Goal: Task Accomplishment & Management: Use online tool/utility

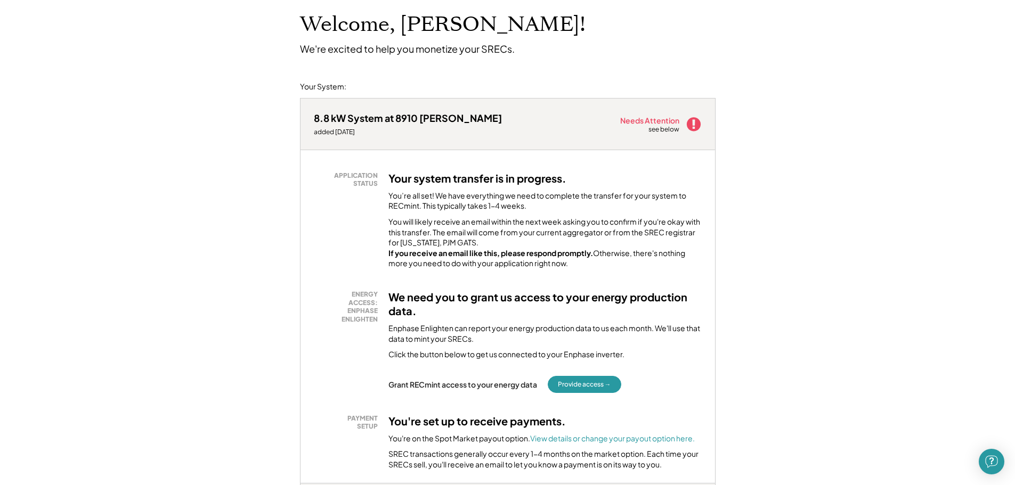
scroll to position [107, 0]
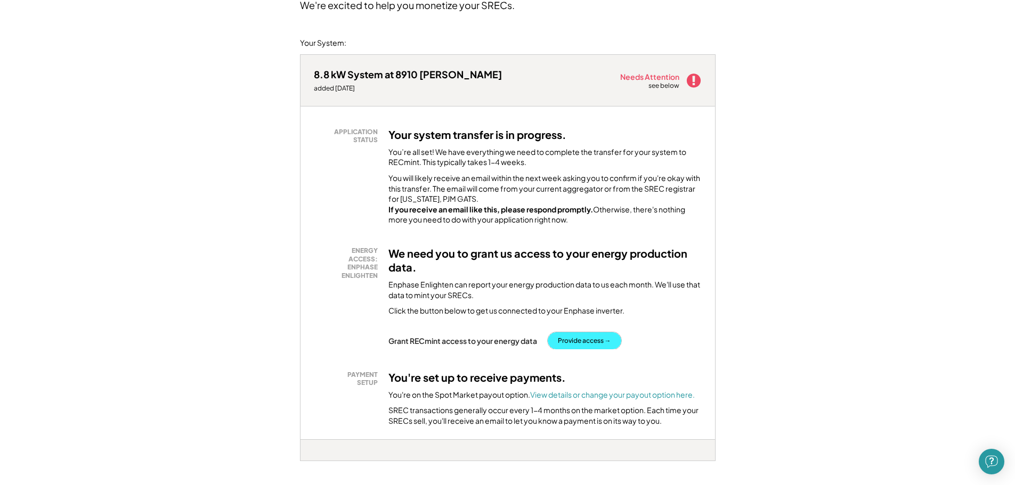
click at [591, 347] on button "Provide access →" at bounding box center [585, 340] width 74 height 17
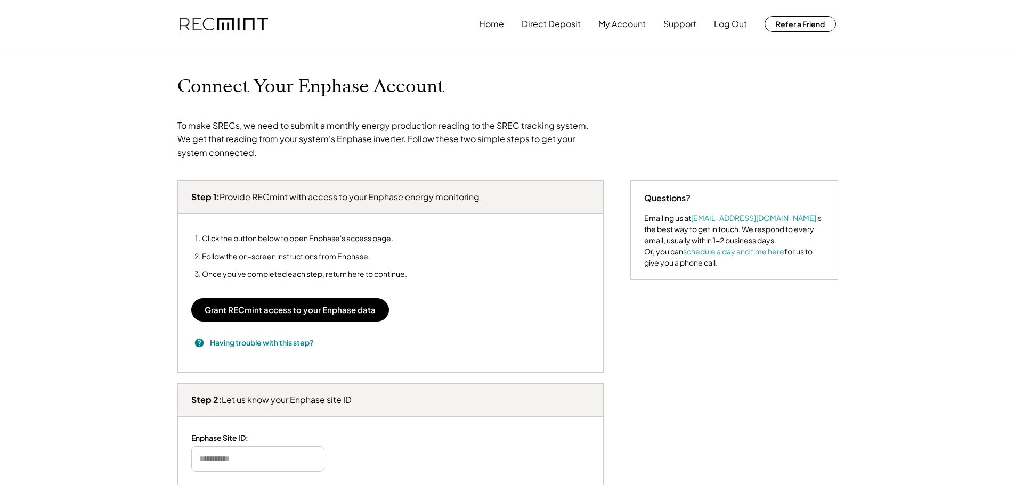
type input "*******"
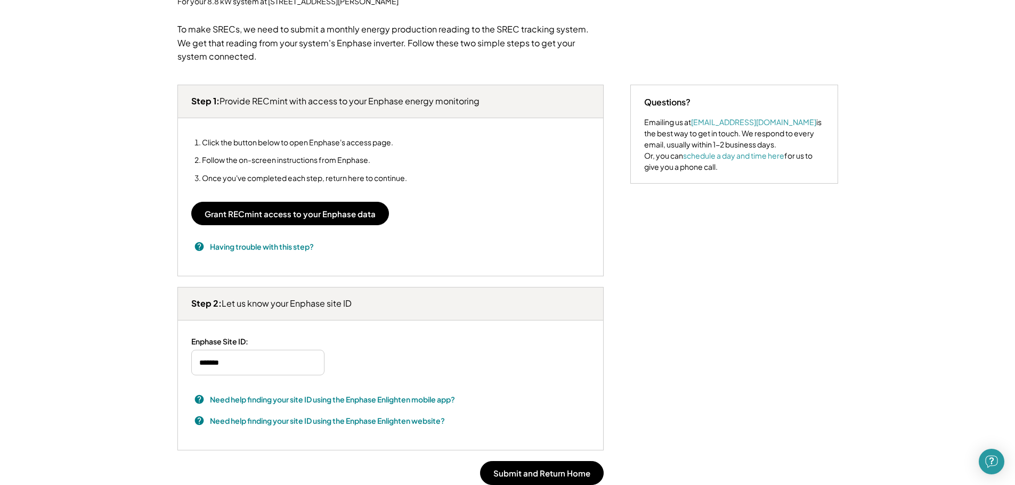
scroll to position [53, 0]
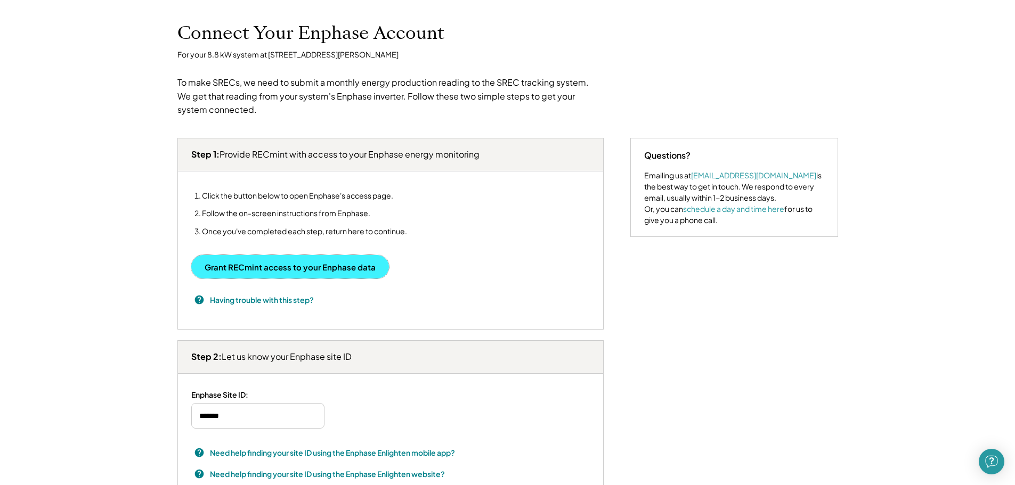
click at [292, 264] on button "Grant RECmint access to your Enphase data" at bounding box center [290, 266] width 198 height 23
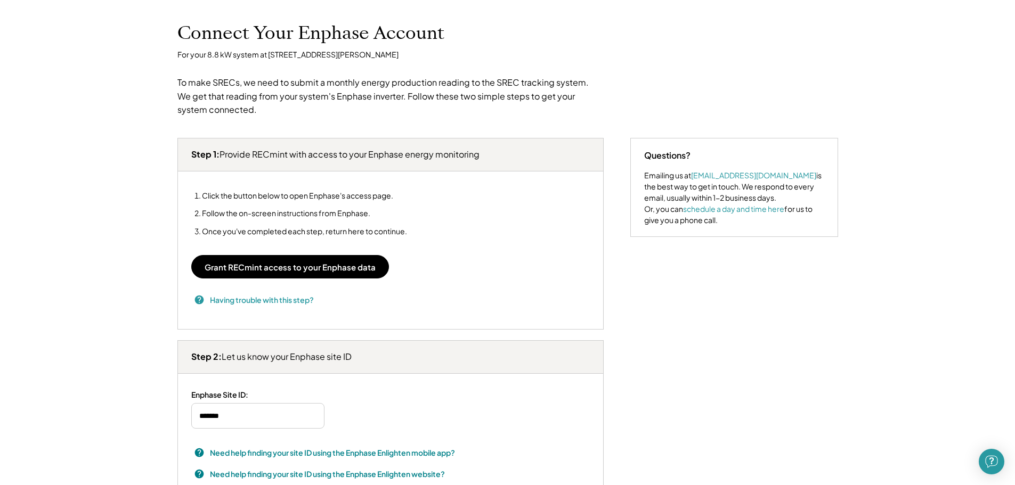
click at [210, 301] on h3 "Having trouble with this step?" at bounding box center [262, 300] width 104 height 11
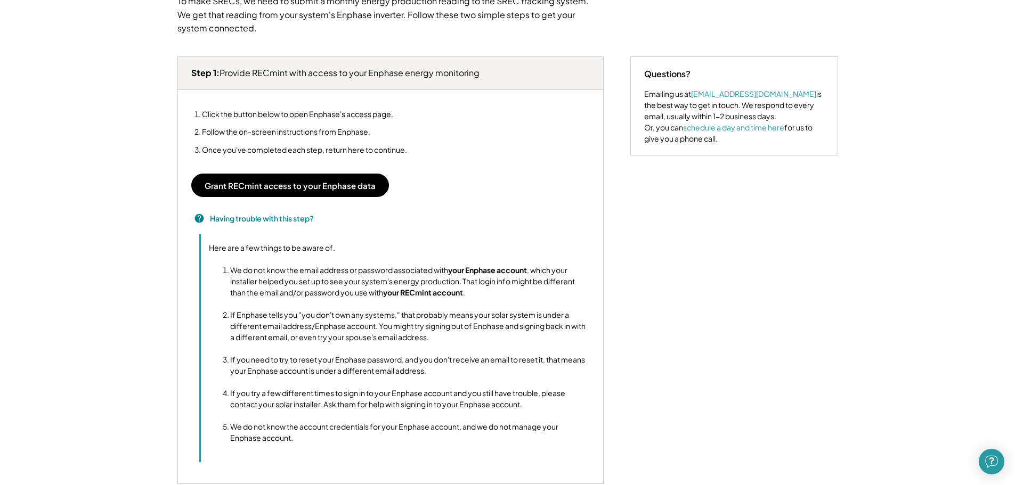
scroll to position [160, 0]
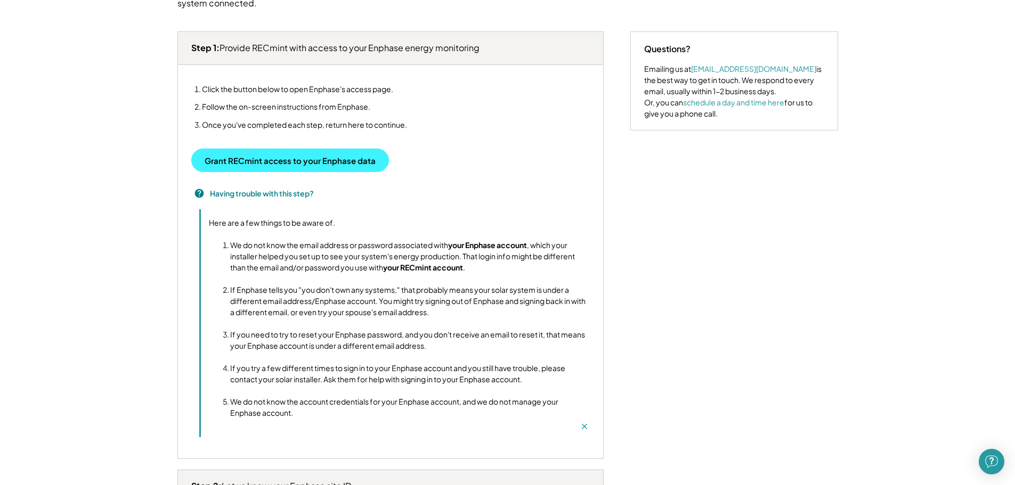
click at [324, 152] on button "Grant RECmint access to your Enphase data" at bounding box center [290, 160] width 198 height 23
click at [312, 165] on button "Grant RECmint access to your Enphase data" at bounding box center [290, 160] width 198 height 23
click at [339, 153] on button "Grant RECmint access to your Enphase data" at bounding box center [290, 160] width 198 height 23
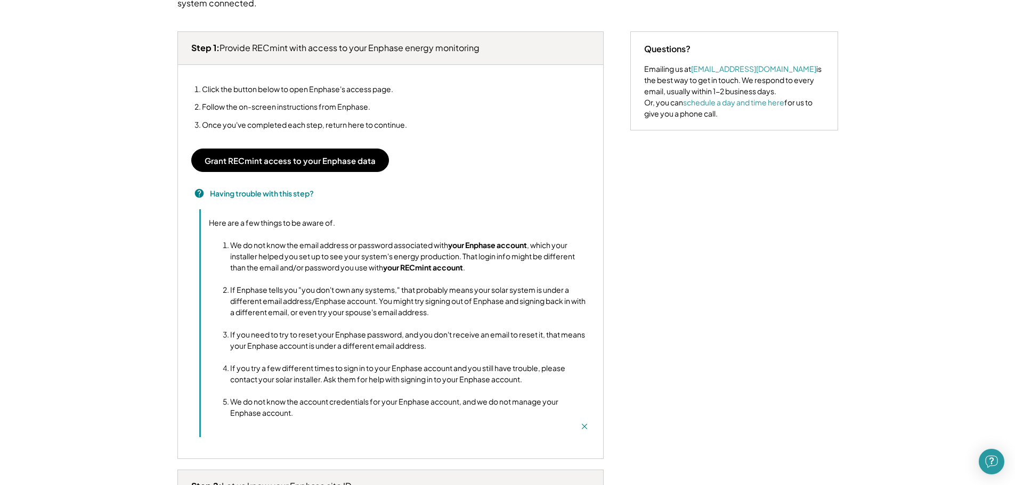
drag, startPoint x: 221, startPoint y: 43, endPoint x: 481, endPoint y: 35, distance: 260.6
click at [481, 35] on div "Step 1: Provide RECmint with access to your Enphase energy monitoring" at bounding box center [390, 48] width 425 height 33
copy h3 "Provide RECmint with access to your Enphase energy monitoring"
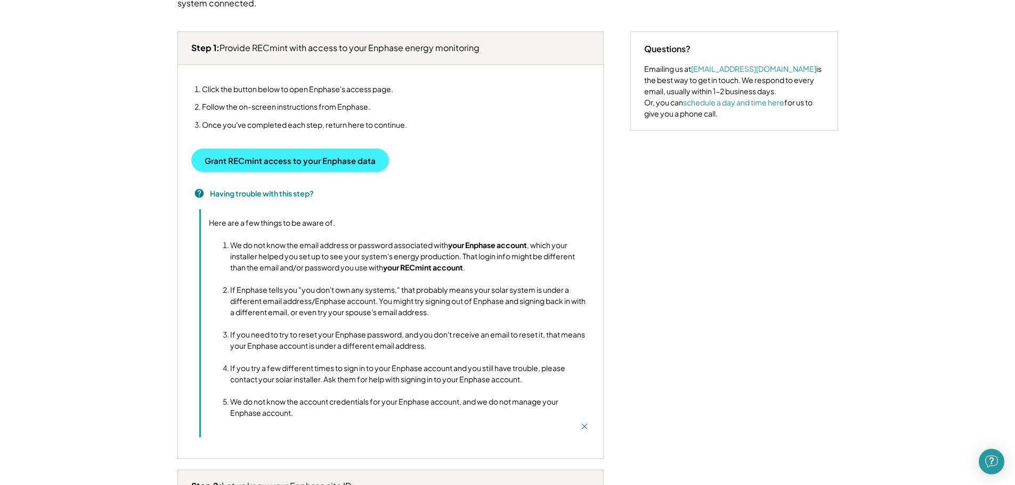
click at [292, 165] on button "Grant RECmint access to your Enphase data" at bounding box center [290, 160] width 198 height 23
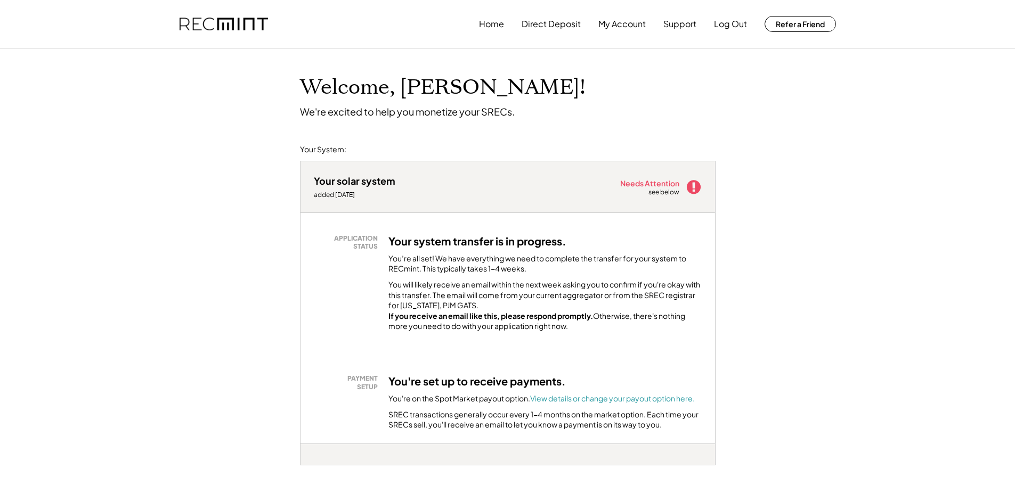
click at [507, 388] on h3 "You're set up to receive payments." at bounding box center [476, 382] width 177 height 14
click at [498, 370] on div "APPLICATION STATUS Your system transfer is in progress. You’re all set! We have…" at bounding box center [507, 328] width 414 height 231
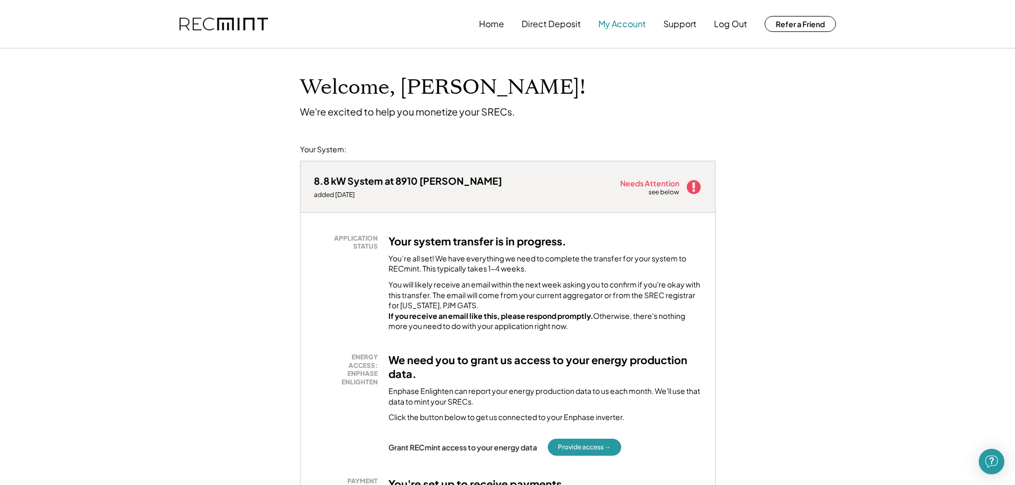
click at [604, 25] on button "My Account" at bounding box center [621, 23] width 47 height 21
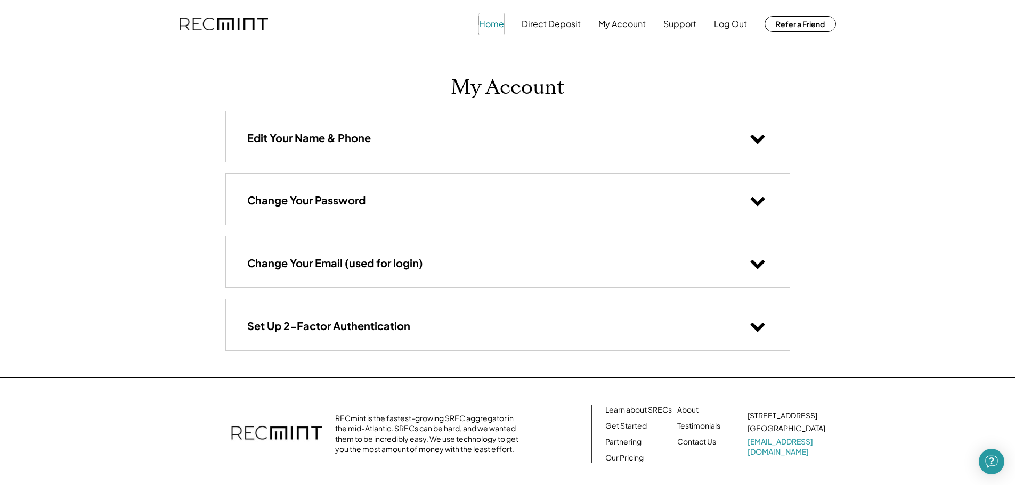
click at [490, 15] on button "Home" at bounding box center [491, 23] width 25 height 21
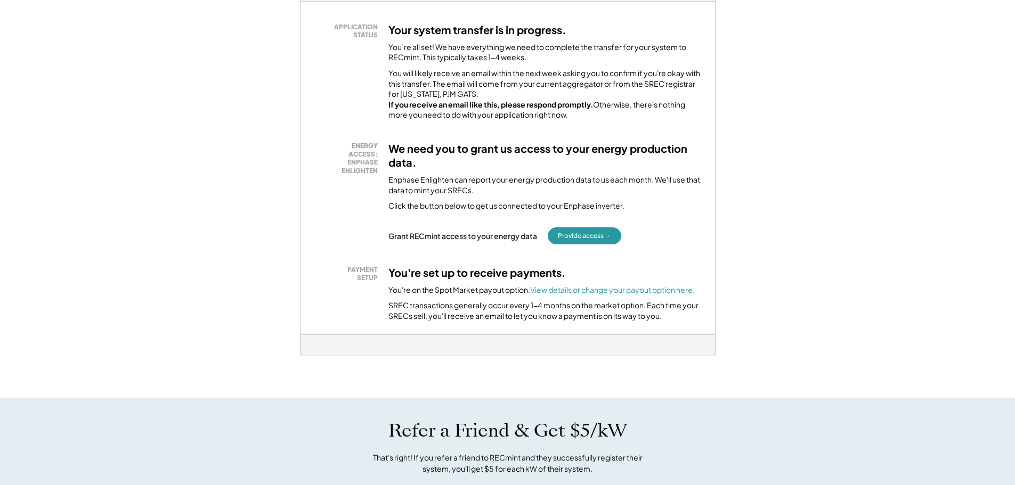
scroll to position [213, 0]
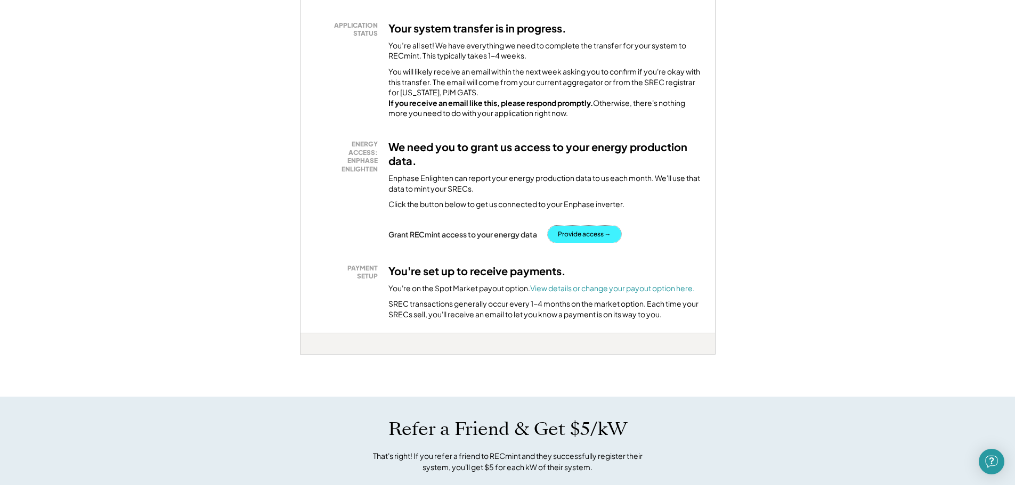
click at [572, 243] on button "Provide access →" at bounding box center [585, 234] width 74 height 17
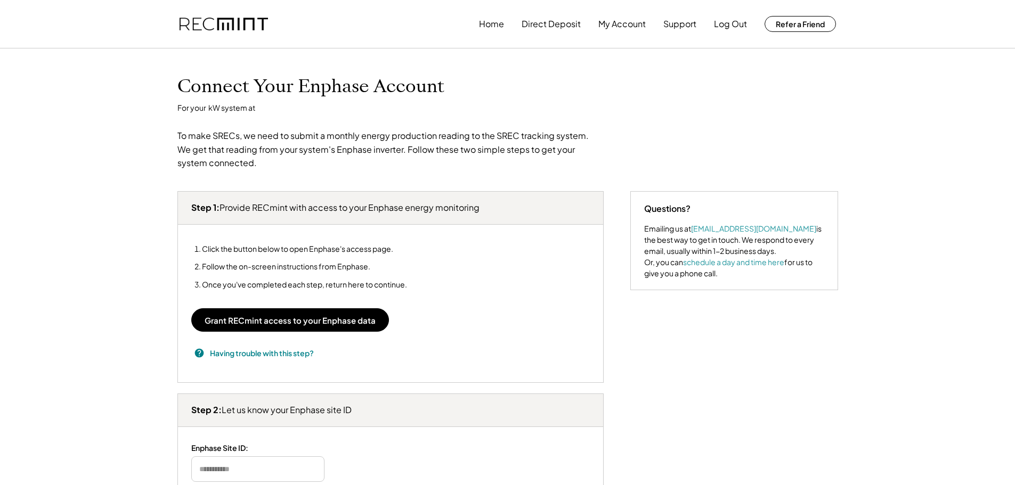
type input "*******"
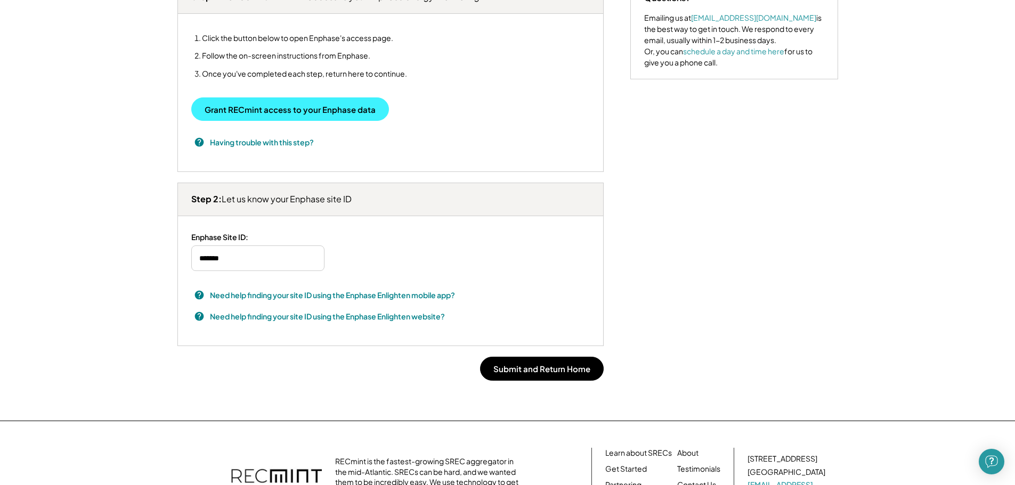
scroll to position [213, 0]
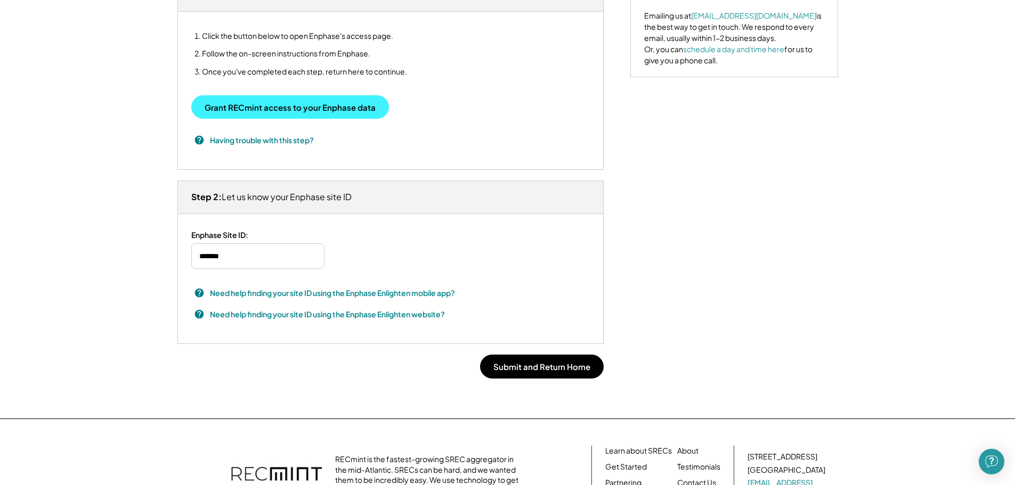
click at [297, 103] on button "Grant RECmint access to your Enphase data" at bounding box center [290, 106] width 198 height 23
